Goal: Task Accomplishment & Management: Manage account settings

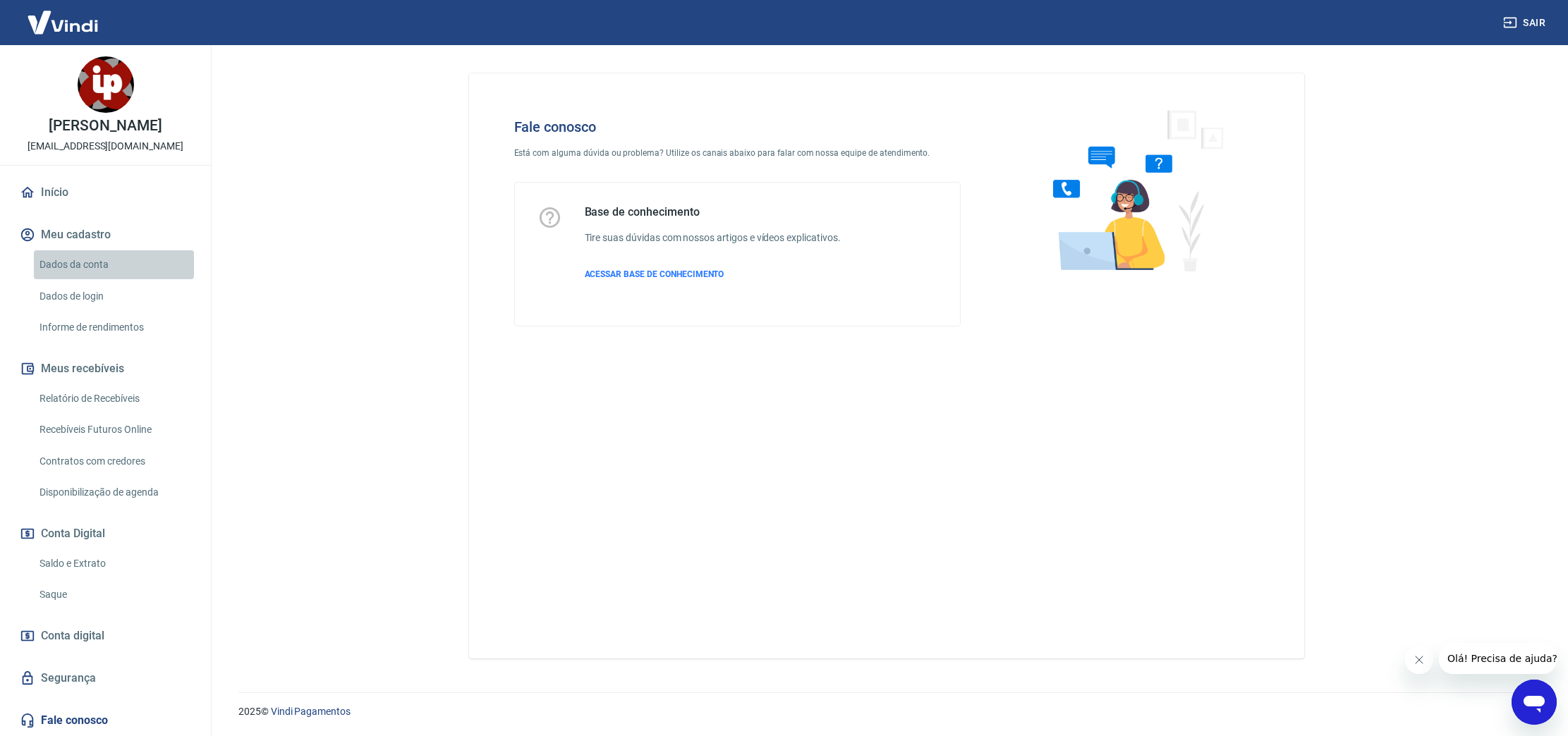
click at [102, 266] on link "Dados da conta" at bounding box center [114, 265] width 160 height 29
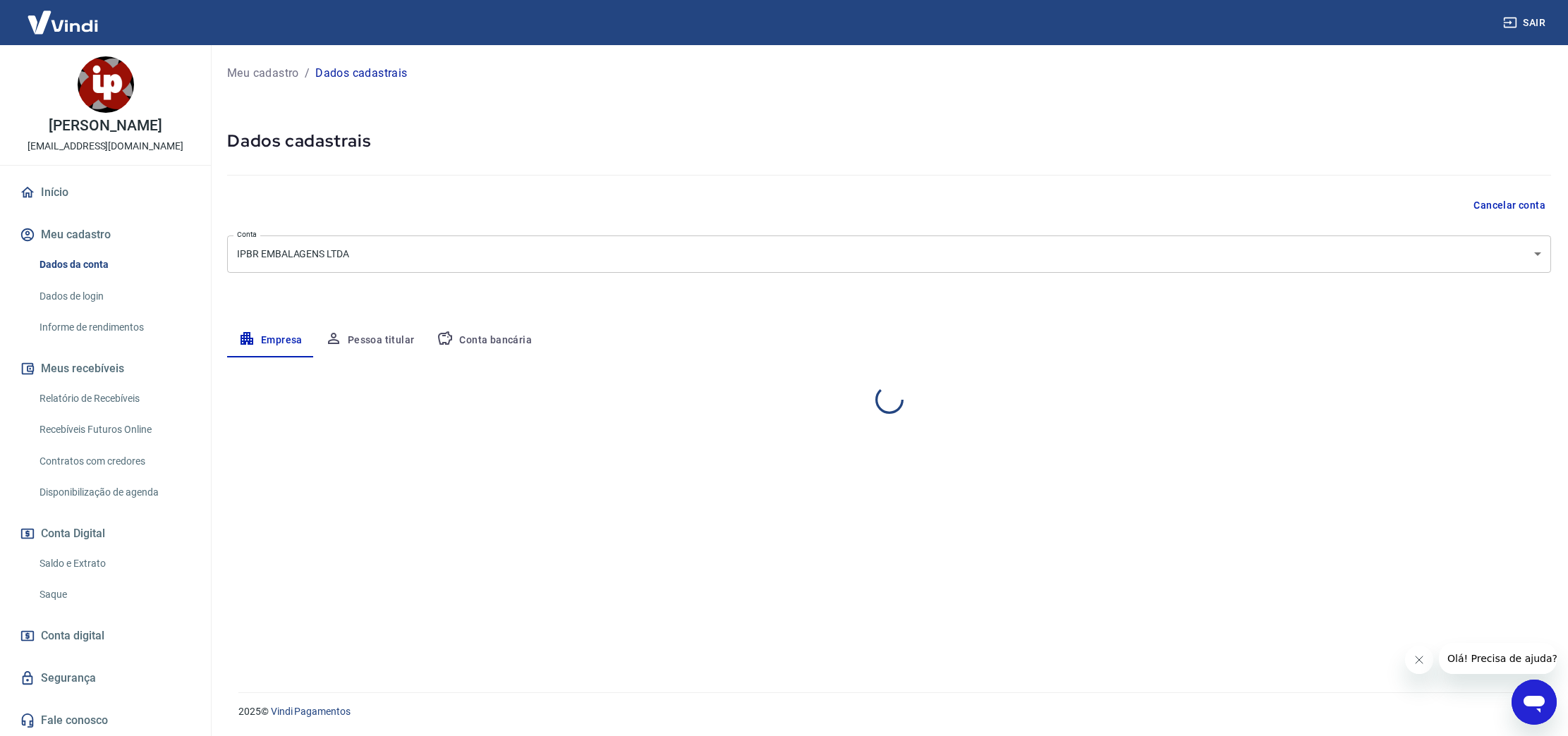
select select "SP"
select select "business"
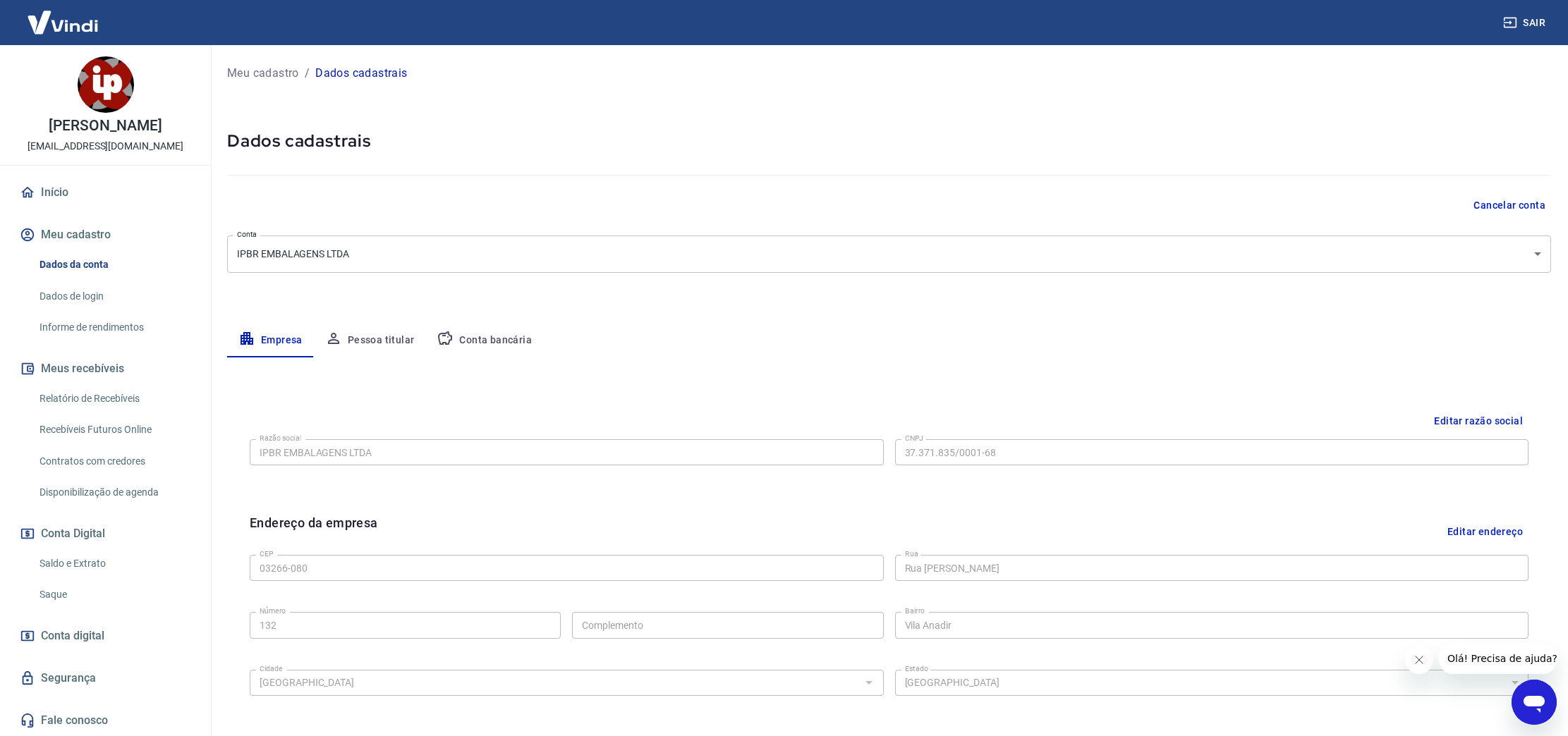
click at [67, 198] on link "Início" at bounding box center [106, 193] width 177 height 31
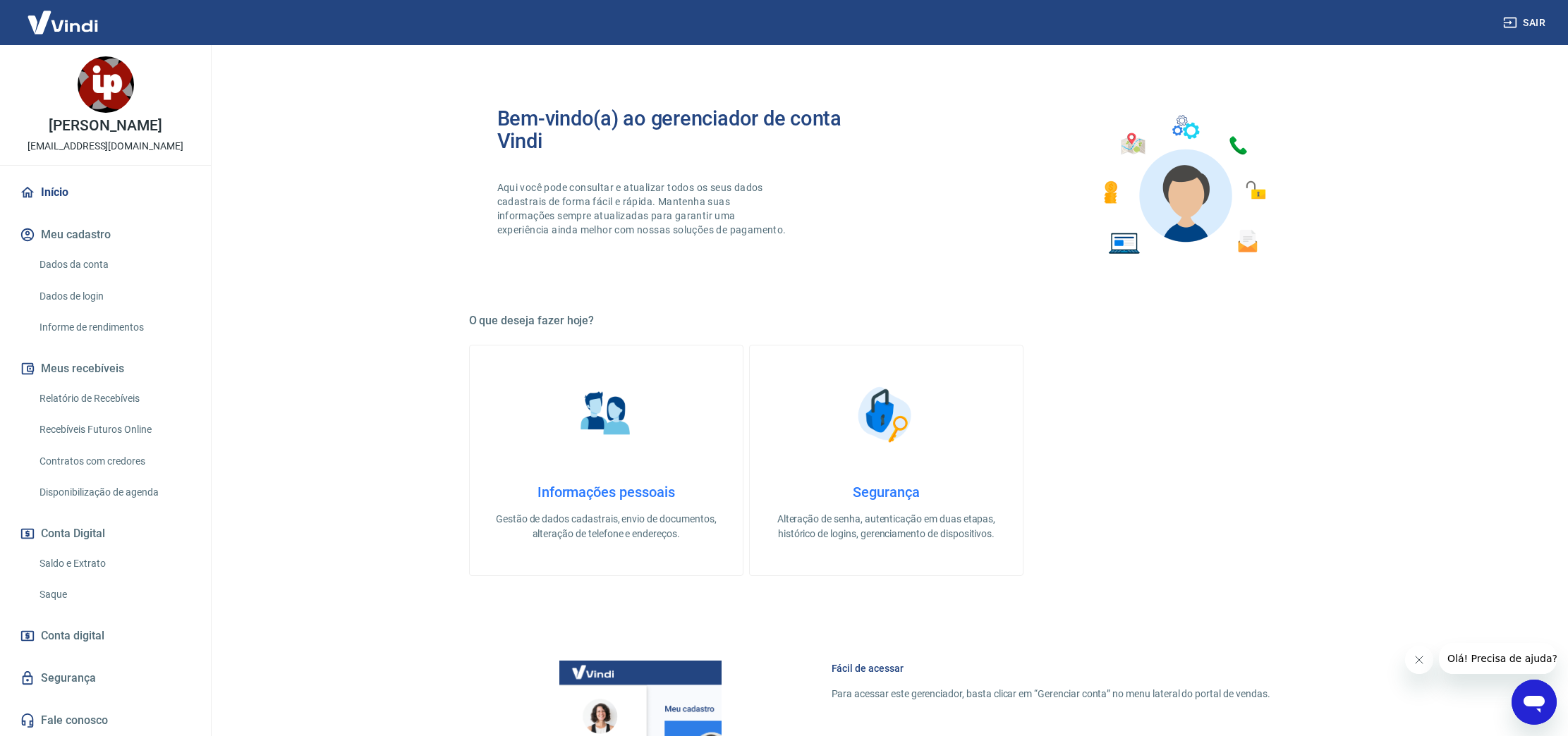
click at [561, 485] on h4 "Informações pessoais" at bounding box center [606, 492] width 227 height 17
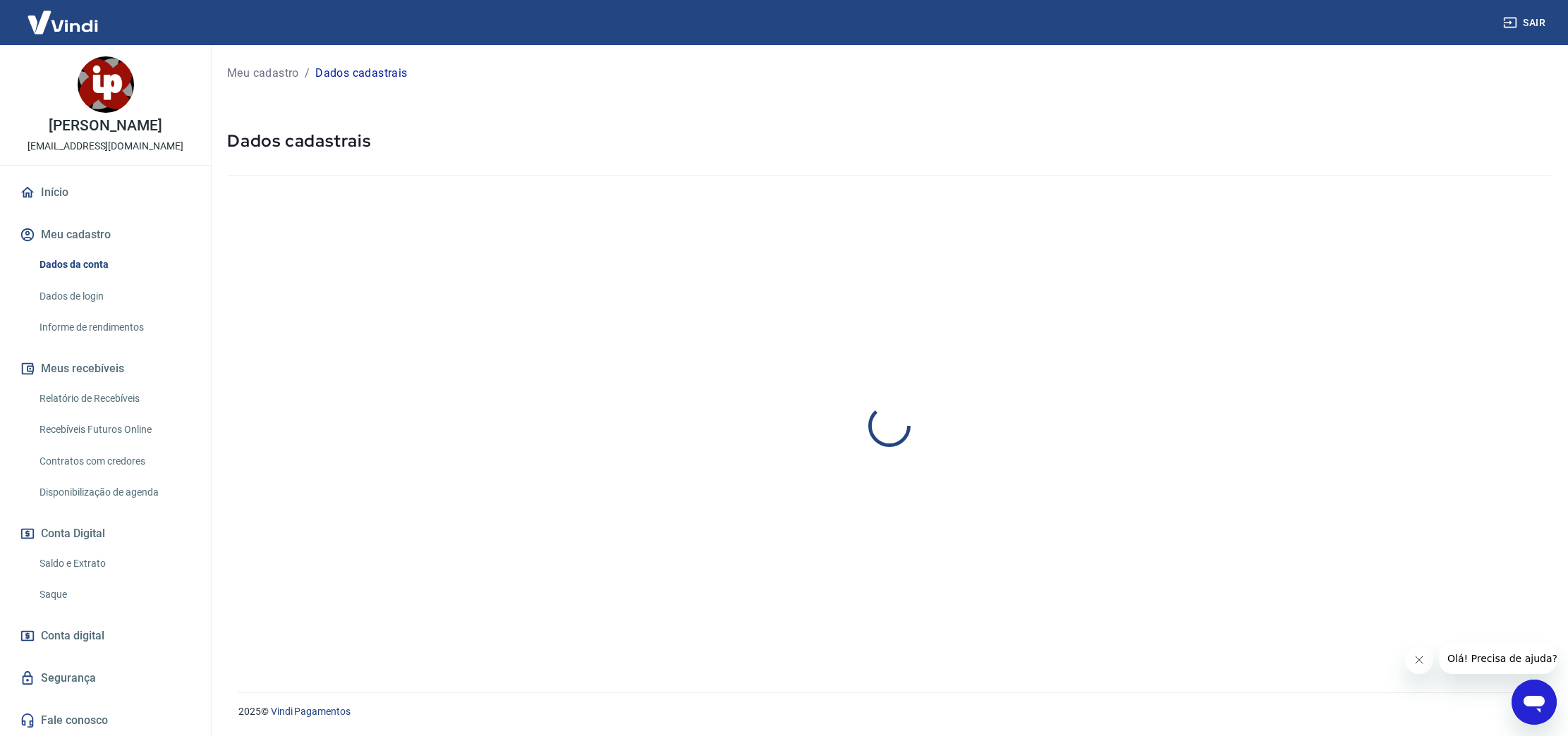
select select "SP"
select select "business"
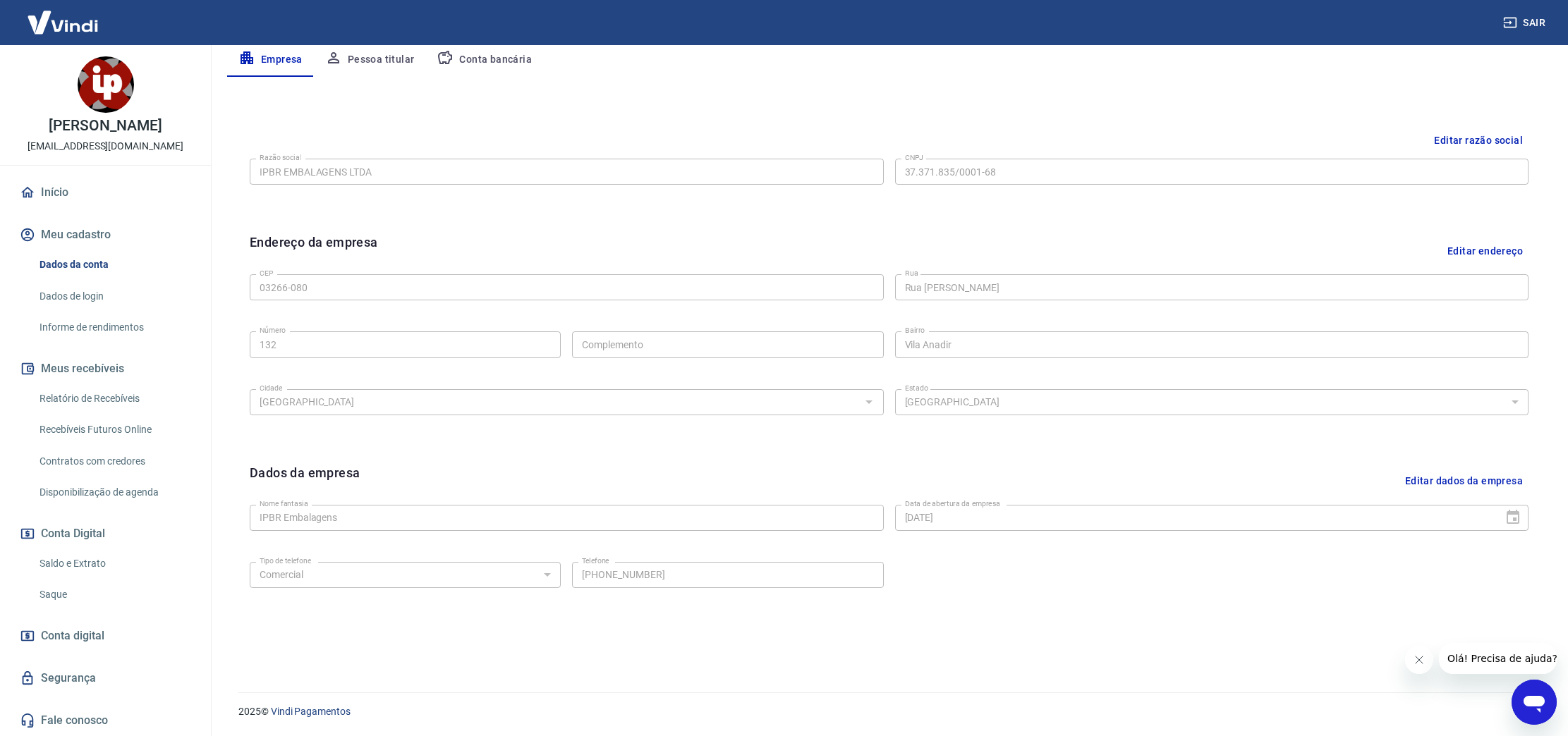
scroll to position [174, 0]
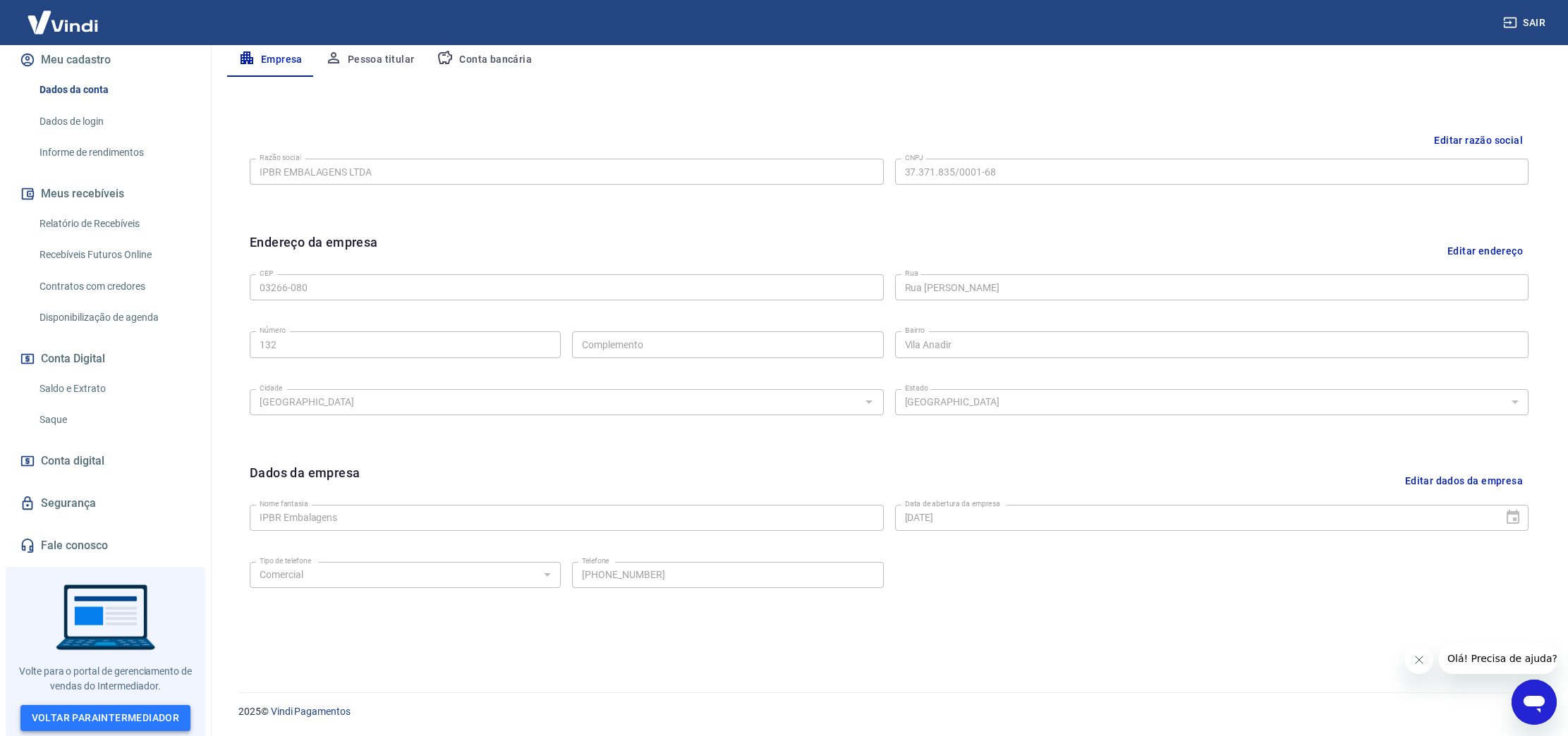
click at [98, 711] on link "Voltar para Intermediador" at bounding box center [105, 718] width 171 height 26
